Goal: Information Seeking & Learning: Check status

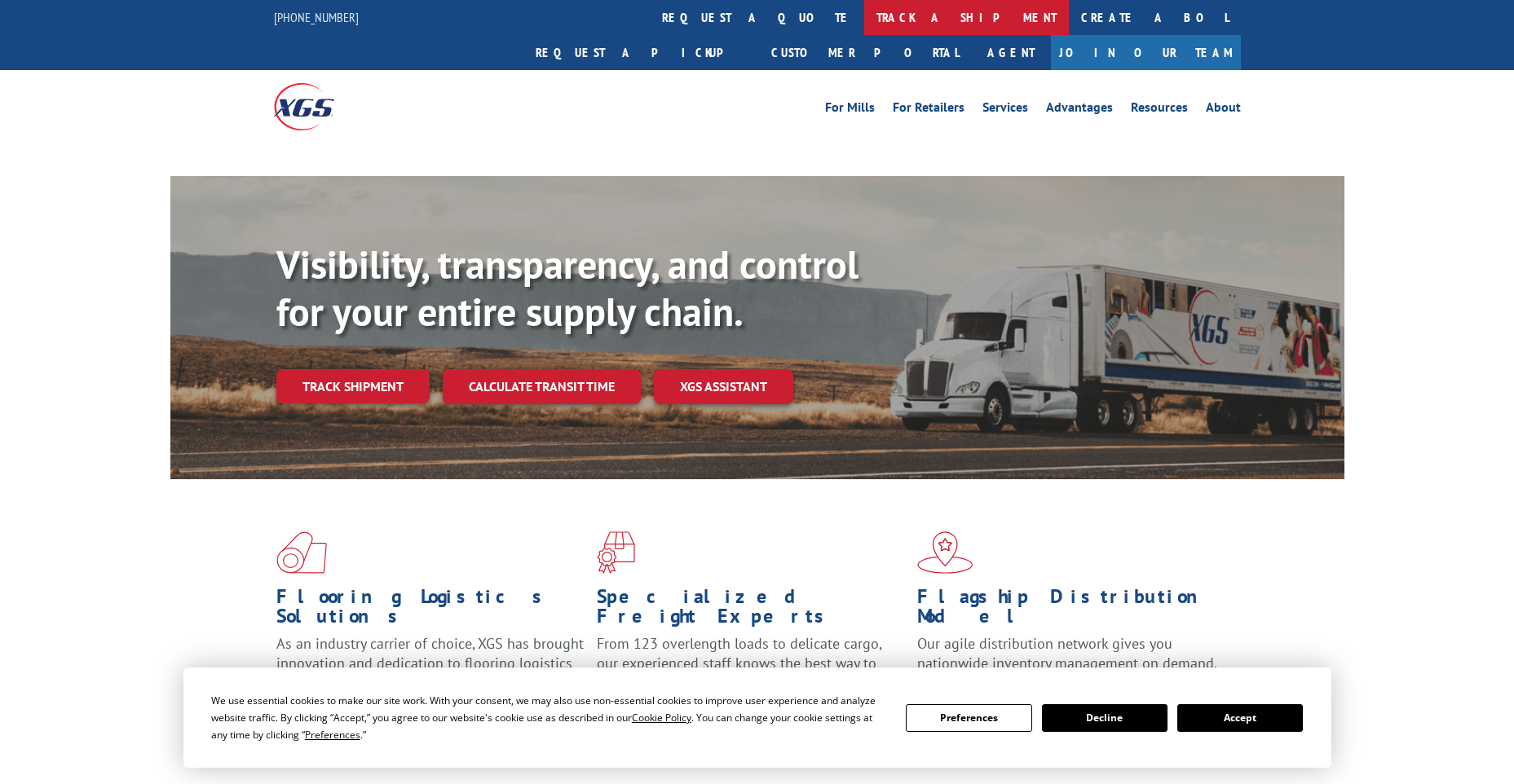
drag, startPoint x: 0, startPoint y: 0, endPoint x: 697, endPoint y: 18, distance: 697.2
click at [864, 18] on link "track a shipment" at bounding box center [967, 17] width 205 height 35
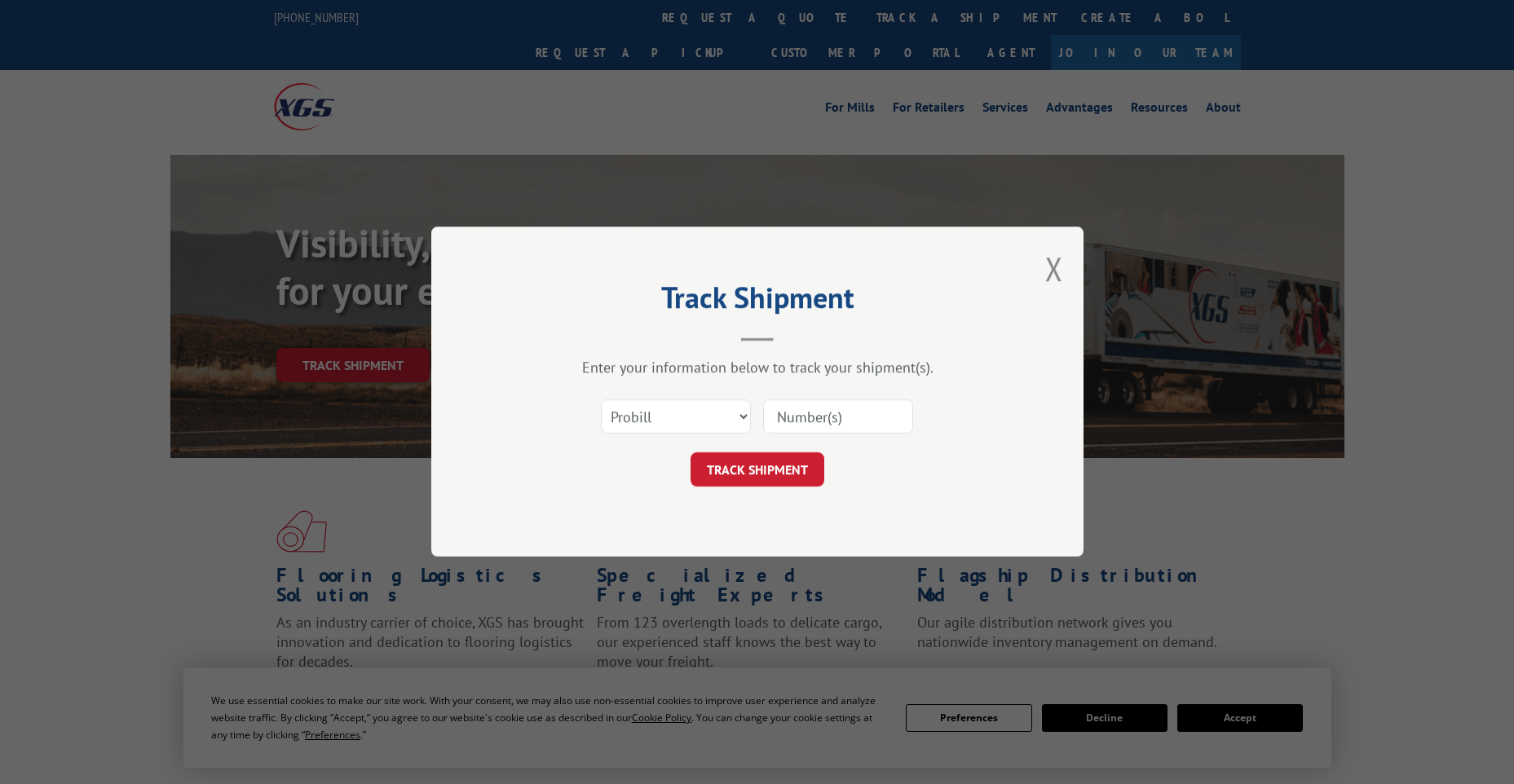
click at [662, 438] on div "Select category... Probill BOL PO" at bounding box center [757, 417] width 489 height 54
click at [654, 422] on select "Select category... Probill BOL PO" at bounding box center [676, 417] width 150 height 34
select select "po"
click at [601, 400] on select "Select category... Probill BOL PO" at bounding box center [676, 417] width 150 height 34
paste input "45525425"
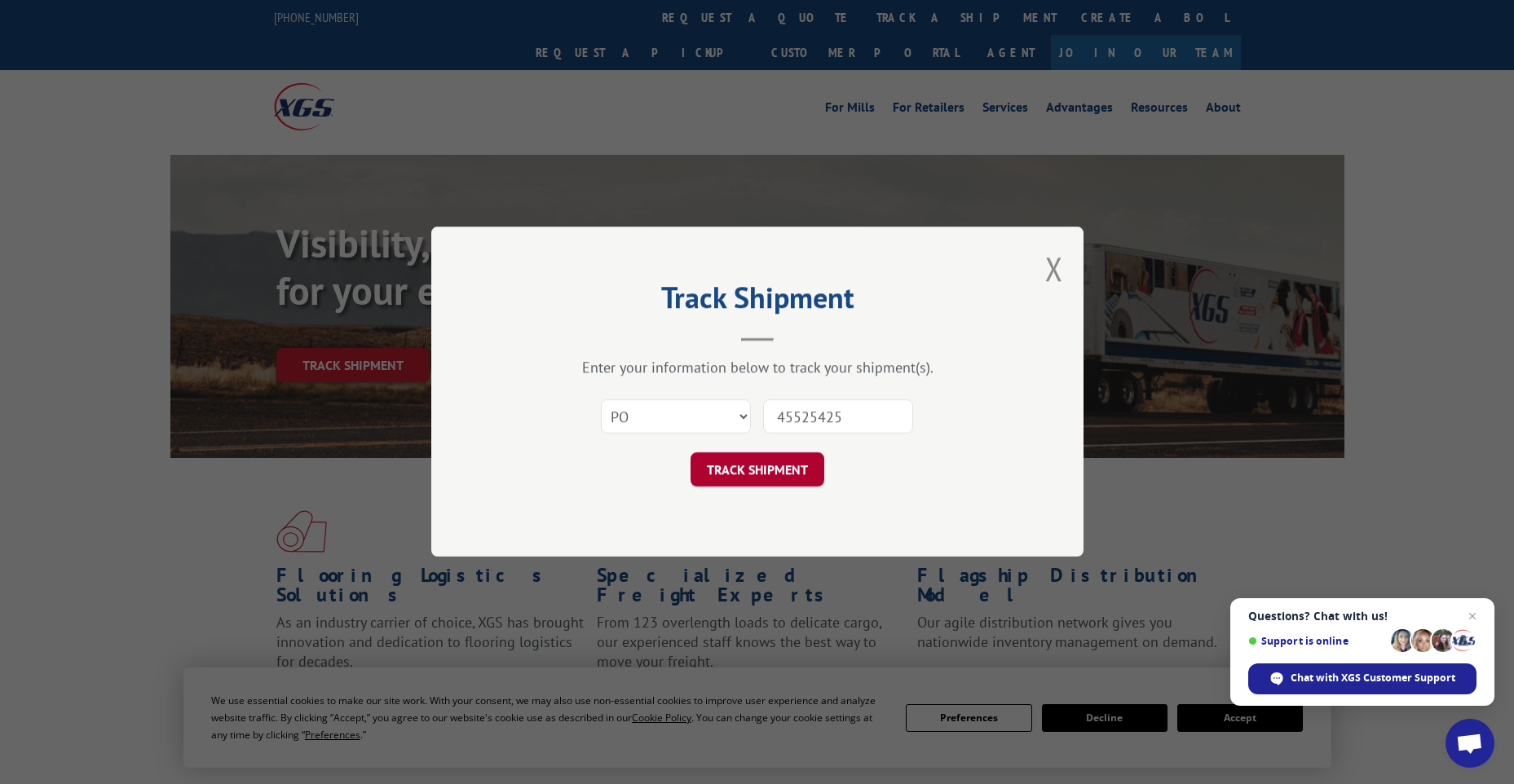
type input "45525425"
click at [795, 457] on button "TRACK SHIPMENT" at bounding box center [757, 469] width 134 height 34
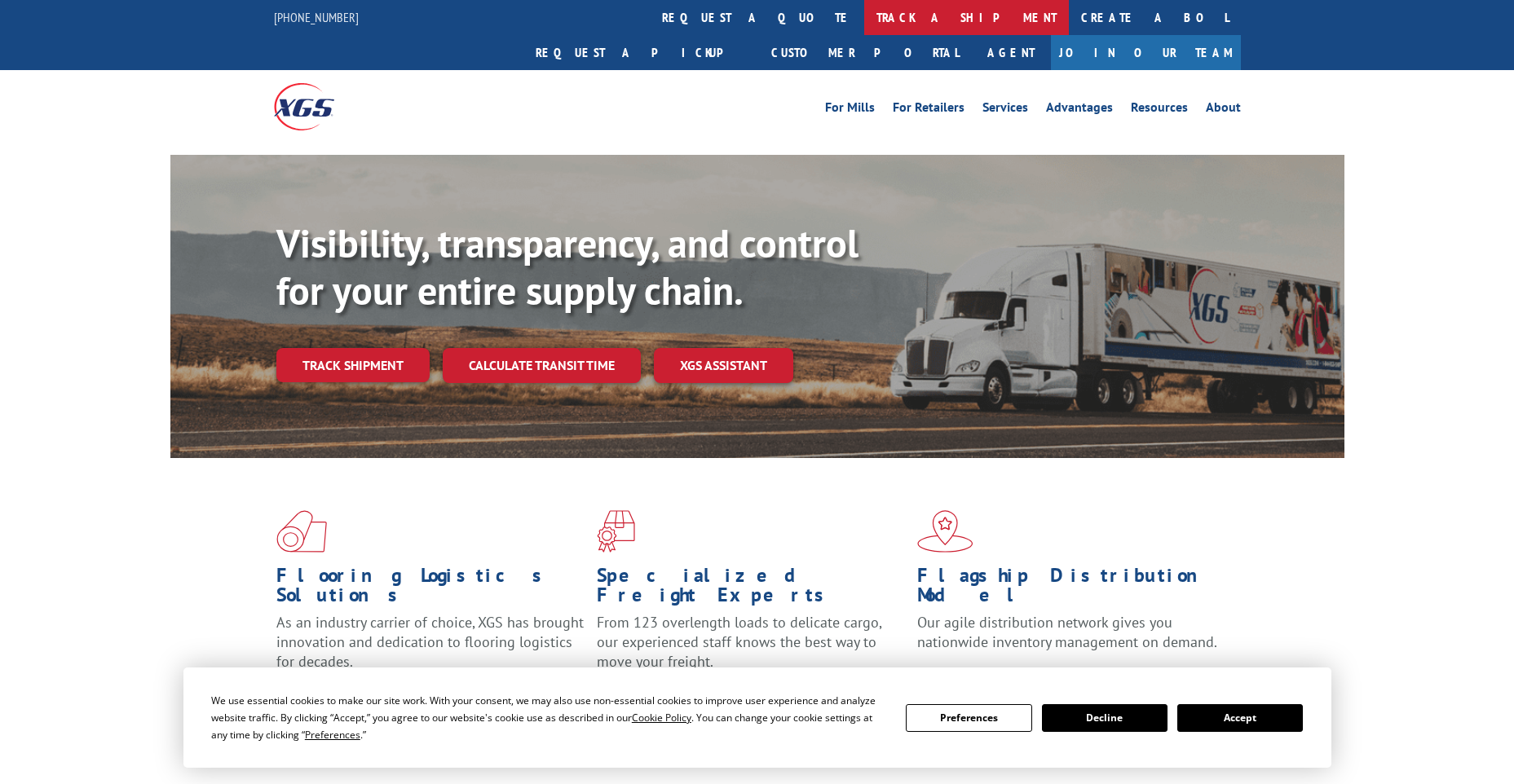
click at [864, 16] on link "track a shipment" at bounding box center [967, 17] width 205 height 35
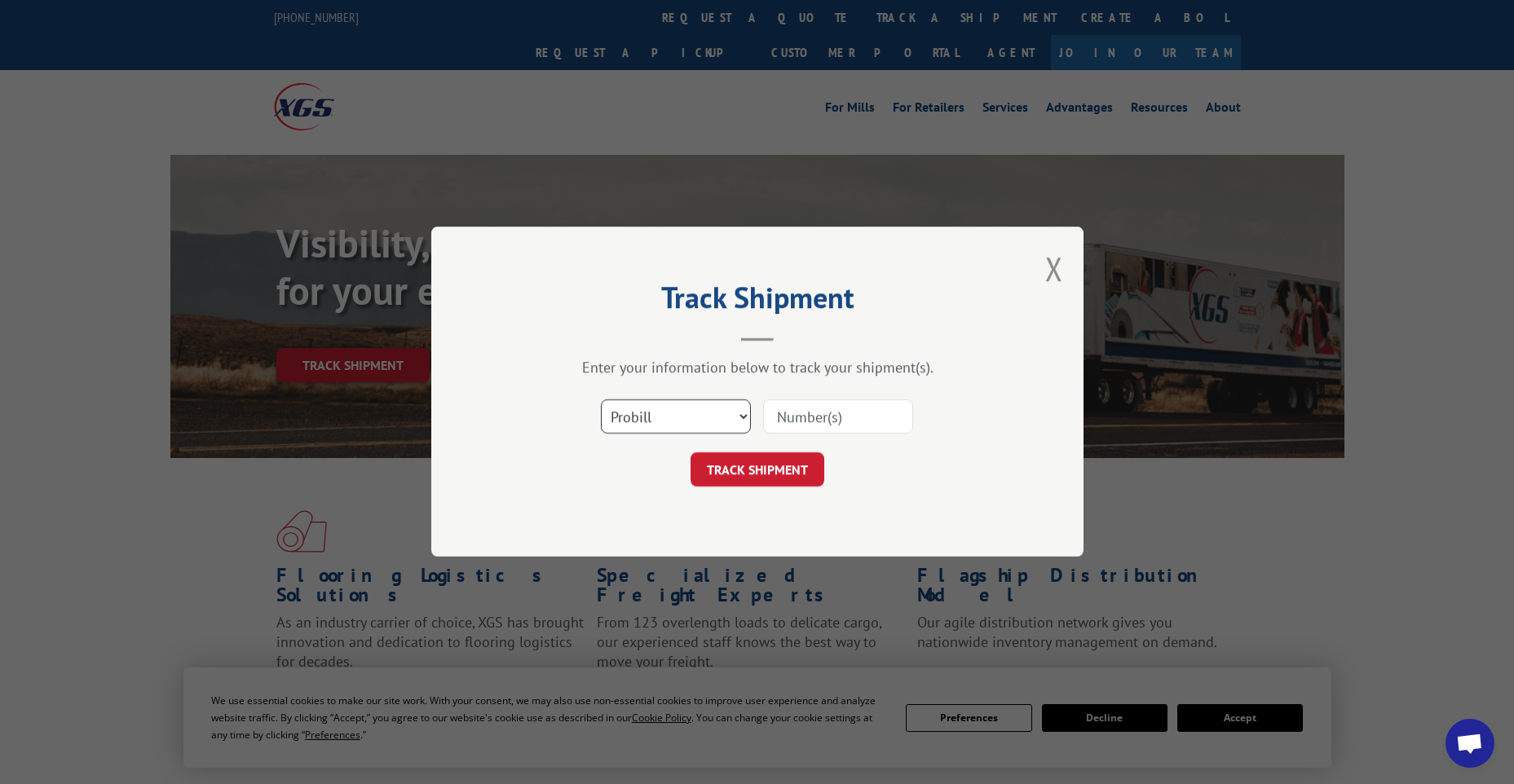
click at [665, 429] on select "Select category... Probill BOL PO" at bounding box center [676, 417] width 150 height 34
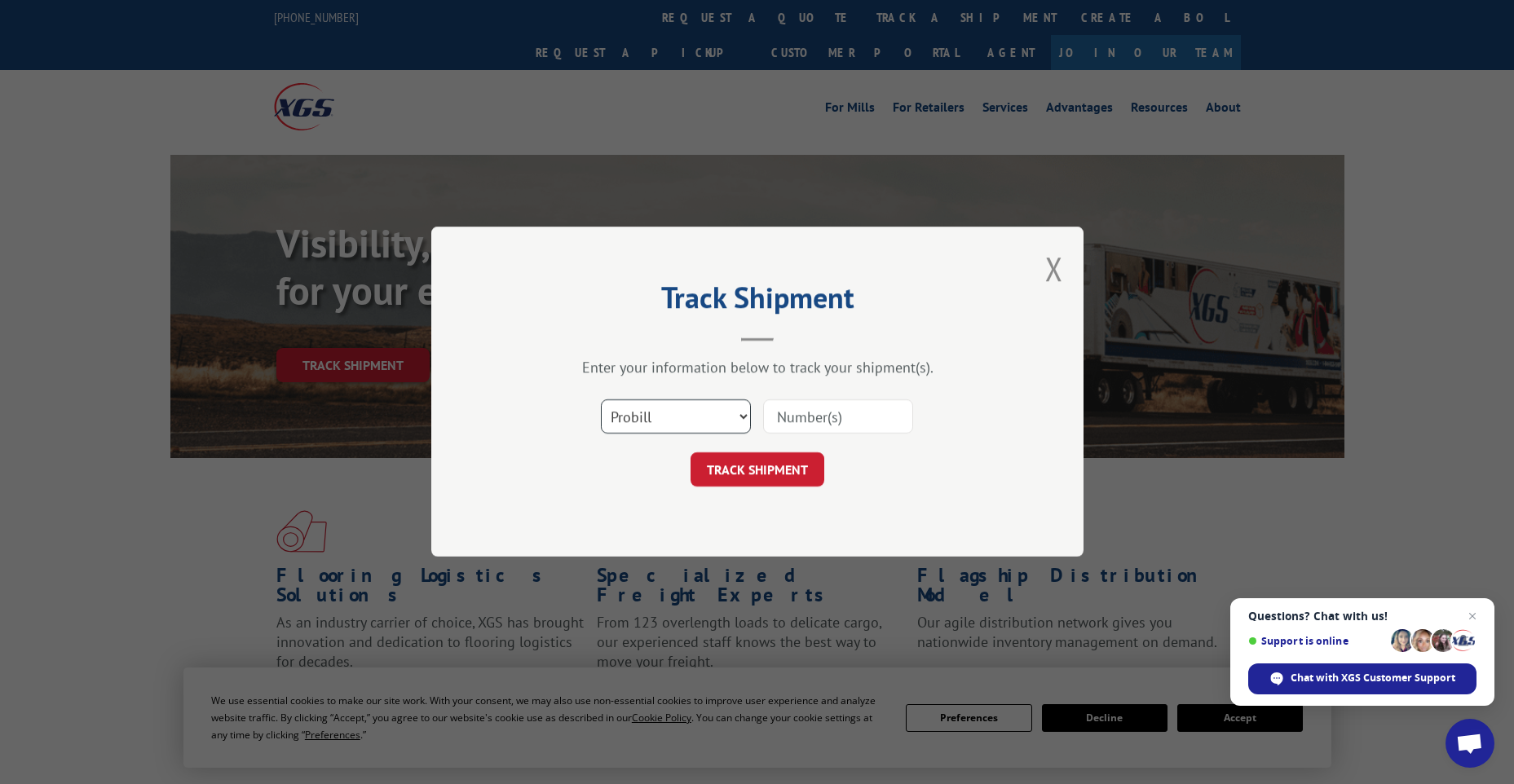
select select "po"
click at [601, 400] on select "Select category... Probill BOL PO" at bounding box center [676, 417] width 150 height 34
paste input "63516773"
type input "63516773"
click at [791, 459] on button "TRACK SHIPMENT" at bounding box center [757, 469] width 134 height 34
